Goal: Task Accomplishment & Management: Complete application form

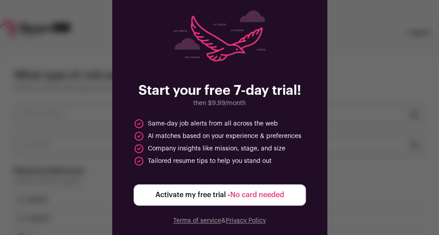
drag, startPoint x: 187, startPoint y: 97, endPoint x: 256, endPoint y: 124, distance: 73.4
click at [256, 123] on div "Start your free 7-day trial! then $9.99/month Same-day job alerts from all acro…" at bounding box center [219, 118] width 215 height 258
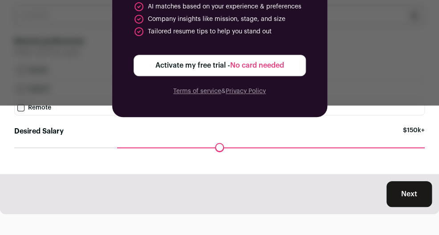
scroll to position [131, 0]
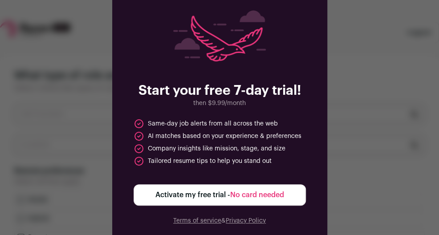
scroll to position [131, 0]
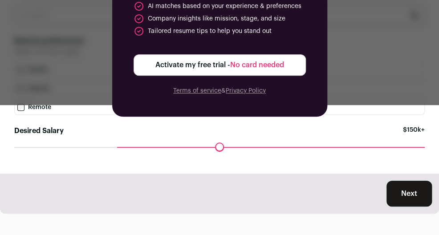
click at [421, 199] on button "Next" at bounding box center [408, 194] width 45 height 26
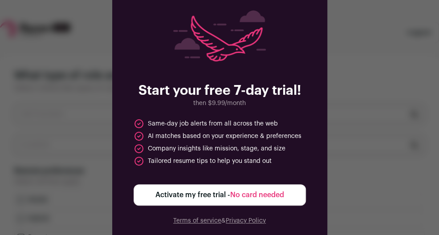
click at [97, 111] on div "Start your free 7-day trial! then $9.99/month Same-day job alerts from all acro…" at bounding box center [219, 117] width 439 height 235
click at [97, 112] on div "Start your free 7-day trial! then $9.99/month Same-day job alerts from all acro…" at bounding box center [219, 117] width 439 height 235
drag, startPoint x: 147, startPoint y: 128, endPoint x: 268, endPoint y: 165, distance: 126.5
click at [268, 165] on ul "Same-day job alerts from all across the web AI matches based on your experience…" at bounding box center [220, 142] width 172 height 48
click at [268, 164] on li "Tailored resume tips to help you stand out" at bounding box center [203, 161] width 138 height 11
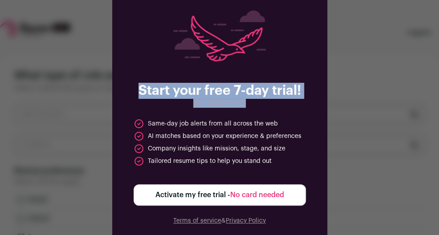
drag, startPoint x: 268, startPoint y: 164, endPoint x: 140, endPoint y: 79, distance: 154.1
click at [140, 79] on div "Start your free 7-day trial! then $9.99/month Same-day job alerts from all acro…" at bounding box center [219, 118] width 215 height 258
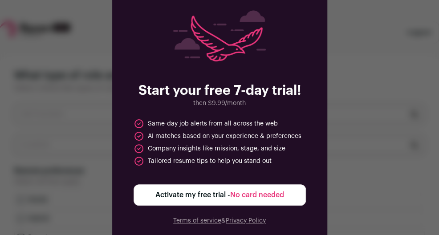
click at [140, 79] on div "Start your free 7-day trial! then $9.99/month Same-day job alerts from all acro…" at bounding box center [219, 118] width 215 height 258
drag, startPoint x: 134, startPoint y: 82, endPoint x: 289, endPoint y: 168, distance: 176.9
click at [289, 168] on div "Start your free 7-day trial! then $9.99/month Same-day job alerts from all acro…" at bounding box center [219, 118] width 215 height 258
click at [288, 163] on ul "Same-day job alerts from all across the web AI matches based on your experience…" at bounding box center [220, 142] width 172 height 48
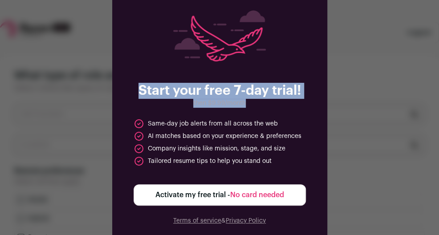
drag, startPoint x: 284, startPoint y: 161, endPoint x: 142, endPoint y: 78, distance: 165.0
click at [142, 78] on div "Start your free 7-day trial! then $9.99/month Same-day job alerts from all acro…" at bounding box center [219, 118] width 215 height 258
click at [184, 39] on img at bounding box center [219, 35] width 93 height 51
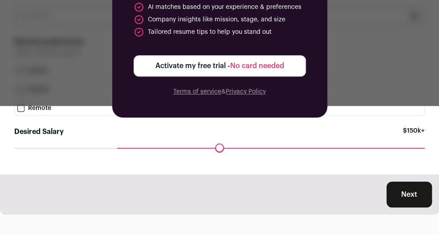
scroll to position [131, 0]
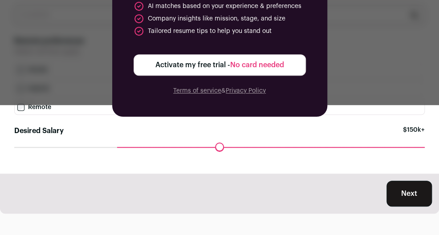
click at [239, 62] on span "No card needed" at bounding box center [257, 64] width 54 height 7
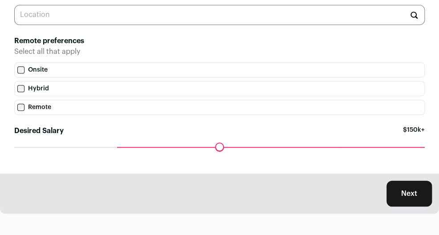
scroll to position [0, 0]
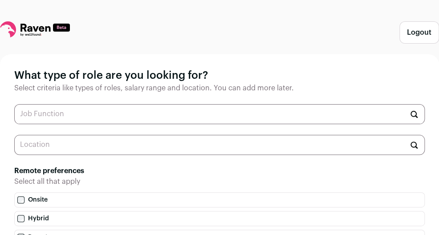
click at [45, 32] on icon at bounding box center [35, 29] width 70 height 16
click at [52, 26] on icon at bounding box center [35, 29] width 70 height 16
click at [138, 112] on input "text" at bounding box center [219, 114] width 410 height 20
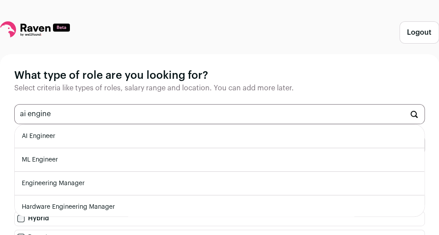
click at [134, 136] on li "AI Engineer" at bounding box center [219, 137] width 409 height 24
type input "AI Engineer"
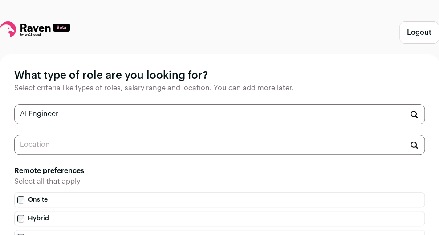
click at [133, 117] on input "AI Engineer" at bounding box center [219, 114] width 410 height 20
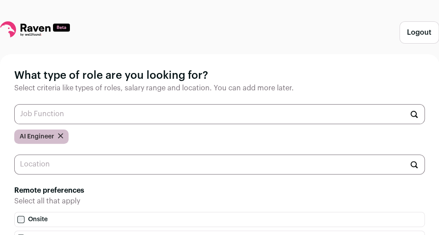
click at [130, 119] on input "text" at bounding box center [219, 114] width 410 height 20
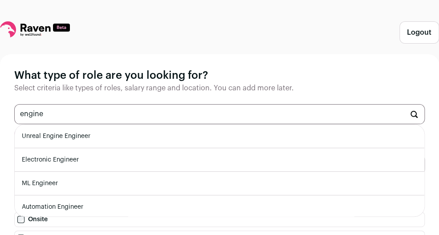
scroll to position [60, 0]
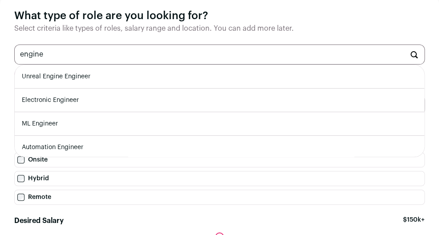
click at [90, 123] on li "ML Engineer" at bounding box center [219, 124] width 409 height 24
type input "ML Engineer"
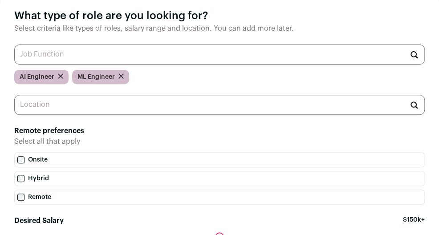
click at [129, 59] on input "text" at bounding box center [219, 55] width 410 height 20
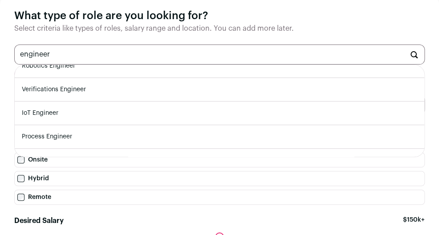
scroll to position [212, 0]
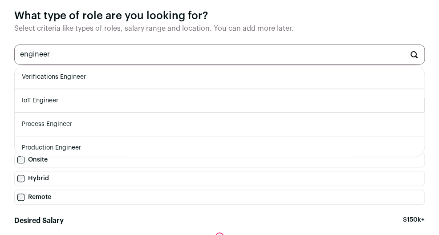
click at [88, 56] on input "engineer" at bounding box center [219, 55] width 410 height 20
type input "deep"
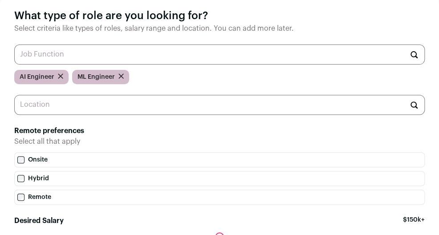
type input "a"
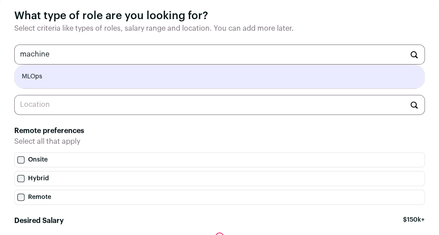
type input "MLOps"
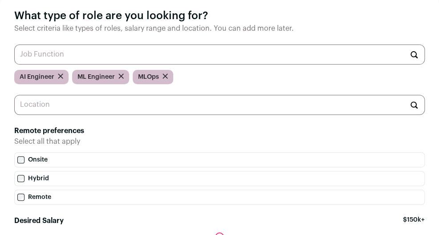
click at [134, 110] on input "text" at bounding box center [219, 105] width 410 height 20
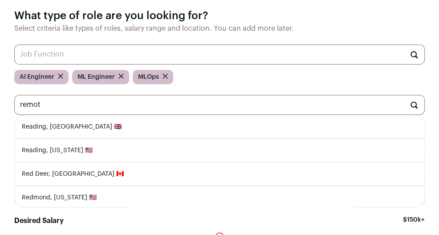
type input "remote"
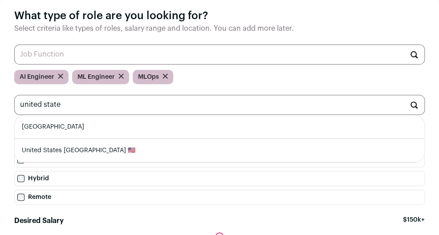
click at [111, 130] on li "United States" at bounding box center [219, 127] width 409 height 24
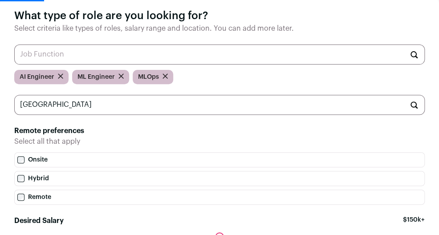
click at [27, 199] on label "Remote" at bounding box center [219, 197] width 410 height 15
click at [95, 113] on input "United States" at bounding box center [219, 105] width 410 height 20
click at [96, 112] on input "United States" at bounding box center [219, 105] width 410 height 20
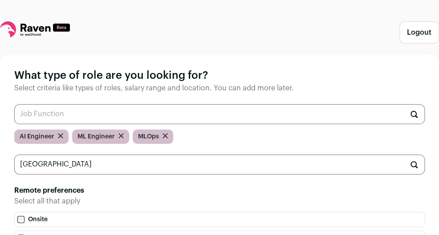
click at [97, 166] on input "United States" at bounding box center [219, 164] width 410 height 20
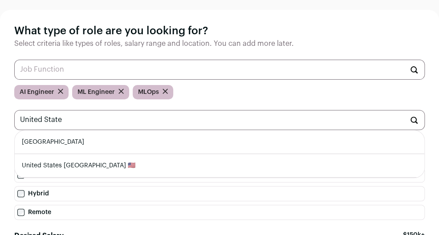
scroll to position [119, 0]
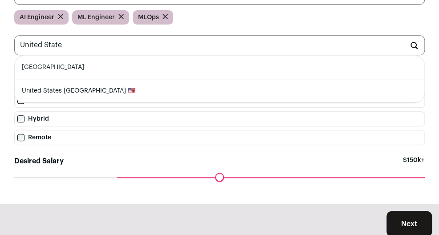
click at [107, 70] on li "United States" at bounding box center [219, 68] width 409 height 24
type input "United States"
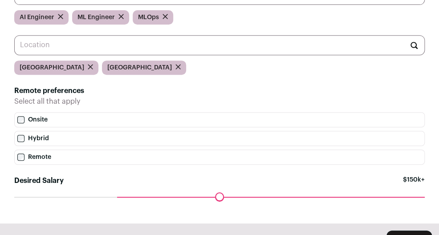
click at [88, 69] on icon "submit" at bounding box center [90, 67] width 4 height 4
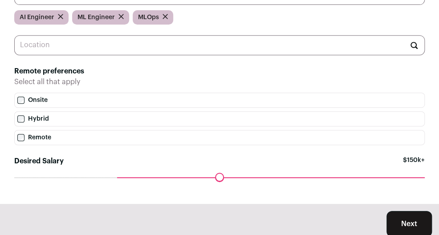
click at [79, 47] on input "text" at bounding box center [219, 45] width 410 height 20
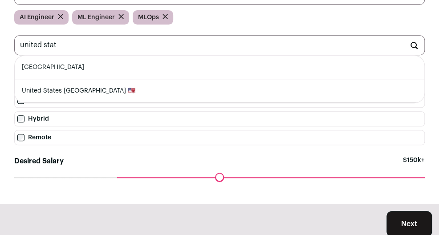
click at [73, 74] on li "United States" at bounding box center [219, 68] width 409 height 24
type input "United States"
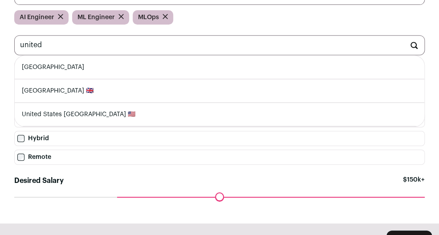
click at [73, 90] on li "United Kingdom 🇬🇧" at bounding box center [219, 91] width 409 height 24
type input "United Kingdom 🇬🇧"
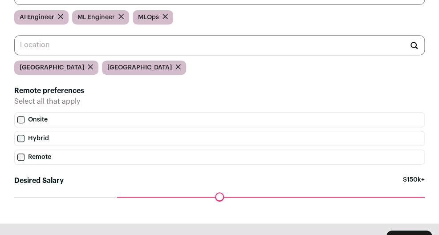
click at [107, 51] on input "text" at bounding box center [219, 45] width 410 height 20
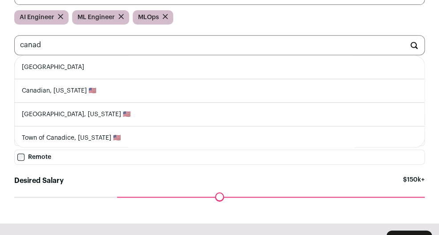
click at [83, 79] on li "Canada" at bounding box center [219, 68] width 409 height 24
type input "Canada"
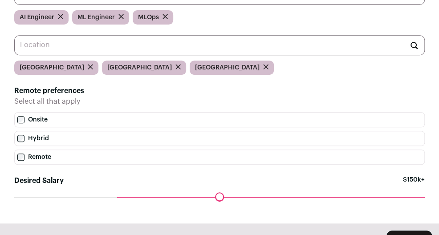
click at [98, 54] on input "text" at bounding box center [219, 45] width 410 height 20
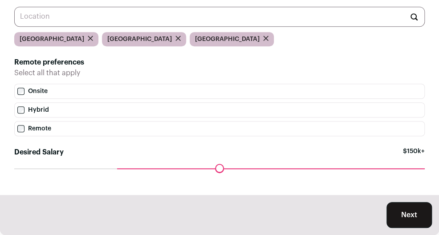
scroll to position [170, 0]
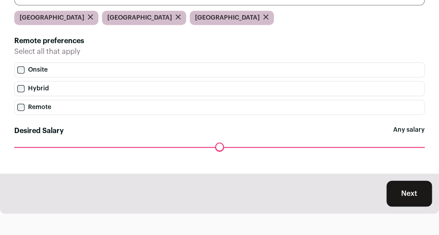
drag, startPoint x: 121, startPoint y: 148, endPoint x: 2, endPoint y: 128, distance: 120.5
click at [14, 147] on input "Desired Salary" at bounding box center [219, 147] width 410 height 0
click at [406, 193] on button "Next" at bounding box center [408, 194] width 45 height 26
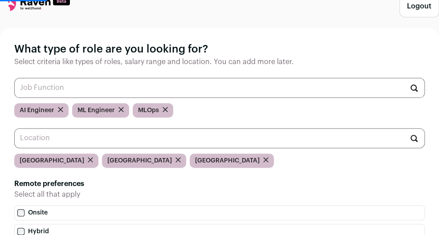
scroll to position [0, 0]
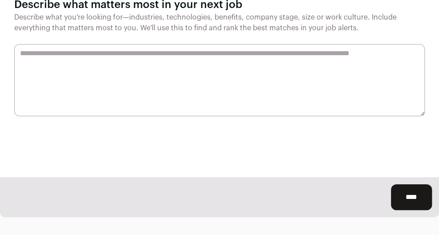
scroll to position [60, 0]
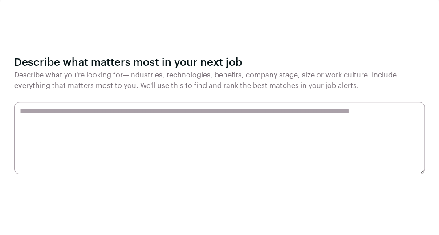
drag, startPoint x: 11, startPoint y: 59, endPoint x: 376, endPoint y: 82, distance: 365.3
click at [376, 82] on div "Describe what matters most in your next job Describe what you're looking for—in…" at bounding box center [219, 115] width 439 height 240
click at [375, 83] on p "Describe what you're looking for—industries, technologies, benefits, company st…" at bounding box center [219, 80] width 410 height 21
click at [147, 130] on textarea at bounding box center [219, 138] width 410 height 72
paste textarea "**********"
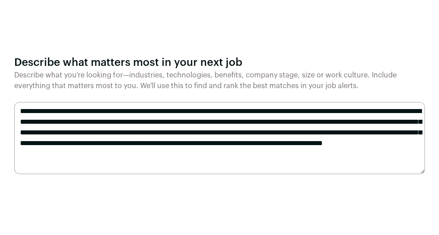
scroll to position [120, 0]
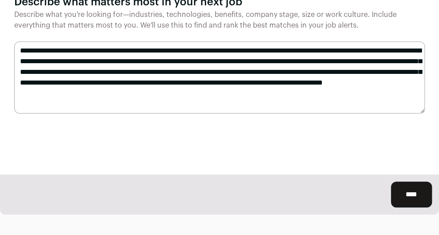
type textarea "**********"
click at [411, 203] on input "****" at bounding box center [411, 195] width 41 height 26
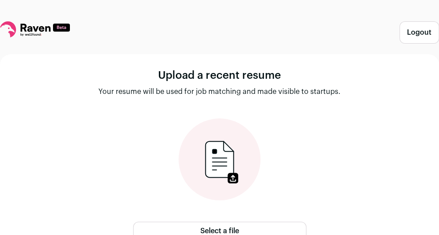
click at [16, 30] on icon at bounding box center [8, 29] width 16 height 16
click at [36, 37] on icon at bounding box center [35, 29] width 70 height 16
drag, startPoint x: 155, startPoint y: 42, endPoint x: 195, endPoint y: 48, distance: 40.0
click at [179, 47] on div "Logout Upload a recent resume Your resume will be used for job matching and mad…" at bounding box center [219, 173] width 439 height 305
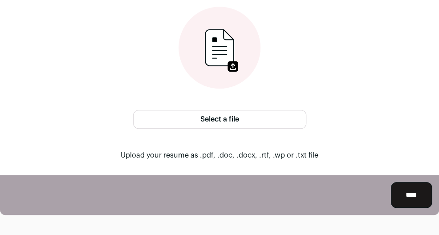
click at [408, 190] on input "****" at bounding box center [411, 195] width 41 height 26
click at [406, 194] on input "****" at bounding box center [411, 195] width 41 height 26
click at [401, 202] on input "****" at bounding box center [411, 195] width 41 height 26
click at [396, 199] on input "****" at bounding box center [411, 195] width 41 height 26
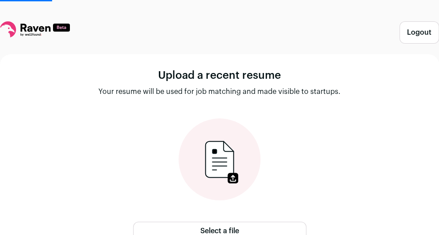
scroll to position [112, 0]
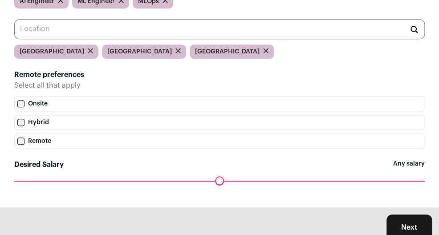
scroll to position [51, 0]
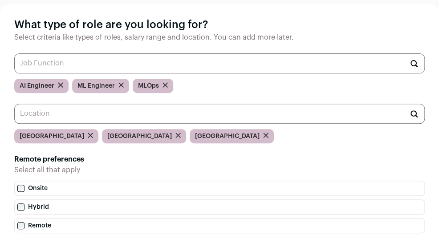
click at [63, 89] on div "AI Engineer" at bounding box center [41, 86] width 54 height 14
click at [59, 87] on icon "submit" at bounding box center [60, 84] width 5 height 5
click at [60, 85] on div "ML Engineer" at bounding box center [42, 86] width 57 height 14
click at [63, 86] on icon "submit" at bounding box center [63, 85] width 4 height 4
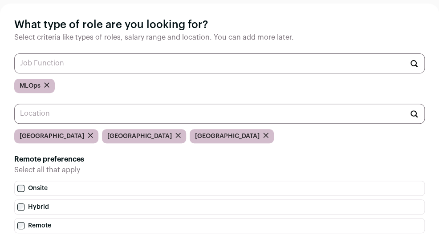
click at [45, 87] on icon "submit" at bounding box center [47, 85] width 4 height 4
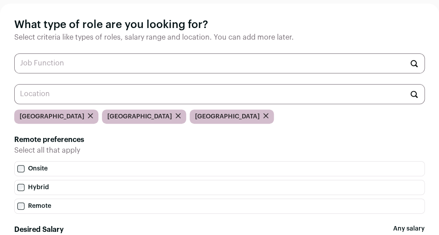
click at [88, 121] on form at bounding box center [90, 116] width 5 height 9
click at [88, 118] on icon "submit" at bounding box center [90, 116] width 4 height 4
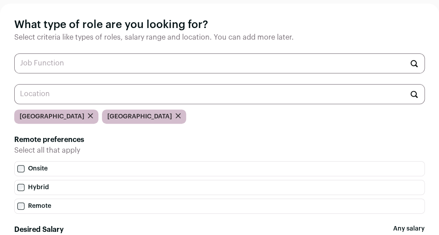
click at [88, 116] on icon "submit" at bounding box center [90, 115] width 5 height 5
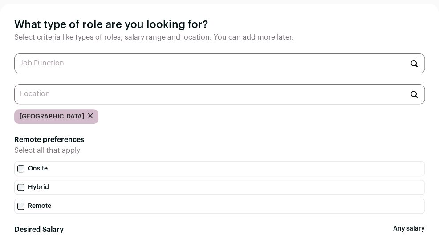
click at [88, 116] on form at bounding box center [90, 116] width 5 height 9
click at [88, 117] on icon "submit" at bounding box center [90, 116] width 4 height 4
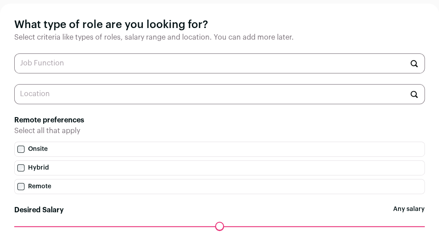
scroll to position [131, 0]
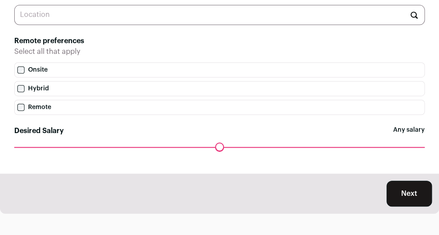
click at [85, 101] on label "Remote" at bounding box center [219, 107] width 410 height 15
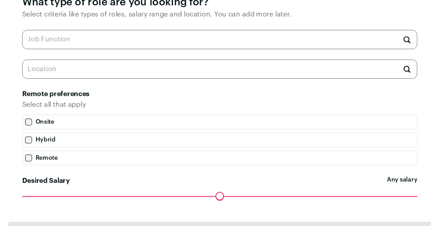
scroll to position [0, 0]
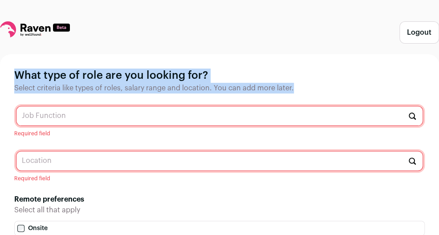
drag, startPoint x: 13, startPoint y: 64, endPoint x: 308, endPoint y: 114, distance: 299.0
click at [308, 114] on div "What type of role are you looking for? Select criteria like types of roles, sal…" at bounding box center [219, 198] width 439 height 288
